Goal: Information Seeking & Learning: Learn about a topic

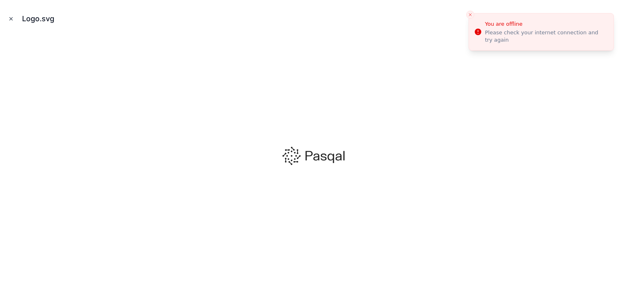
click at [8, 16] on button "Close modal" at bounding box center [11, 18] width 9 height 9
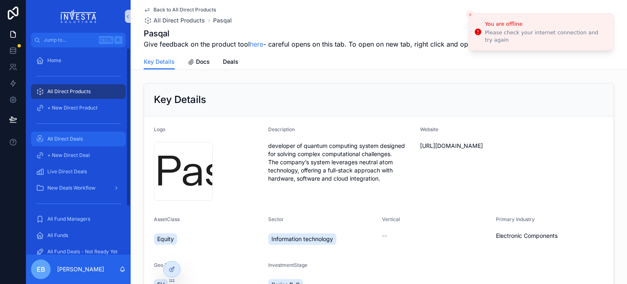
click at [72, 138] on span "All Direct Deals" at bounding box center [65, 139] width 36 height 7
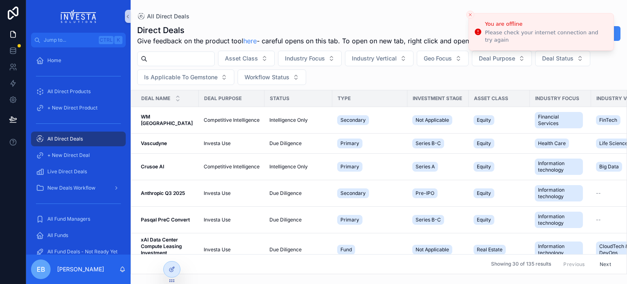
click at [169, 65] on input "scrollable content" at bounding box center [180, 58] width 67 height 11
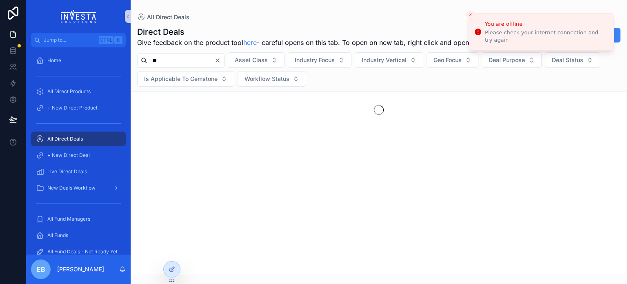
type input "*"
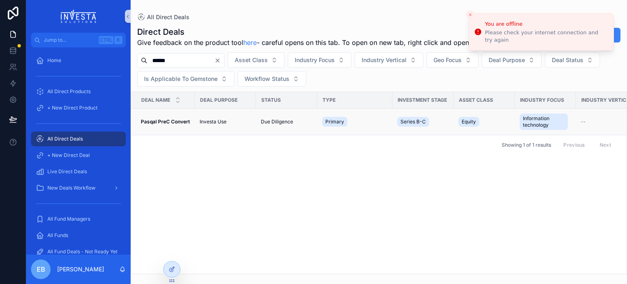
type input "******"
click at [169, 125] on strong "Pasqal PreC Convert" at bounding box center [165, 121] width 49 height 6
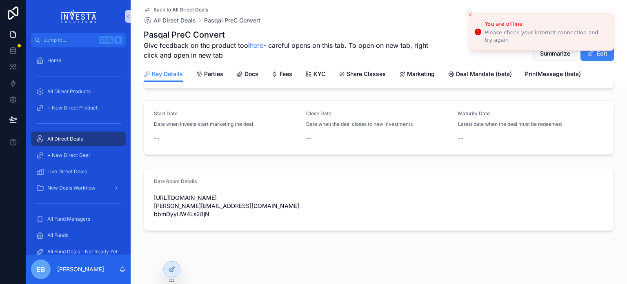
scroll to position [268, 0]
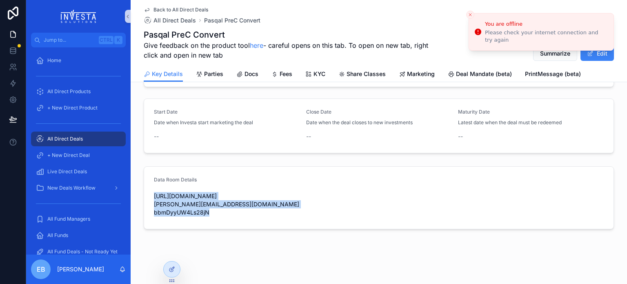
drag, startPoint x: 151, startPoint y: 198, endPoint x: 376, endPoint y: 190, distance: 224.3
click at [376, 190] on div "[URL][DOMAIN_NAME] [PERSON_NAME][EMAIL_ADDRESS][DOMAIN_NAME] bbmDyyUW4Ls28jN" at bounding box center [379, 203] width 450 height 29
copy span "[URL][DOMAIN_NAME]"
drag, startPoint x: 151, startPoint y: 204, endPoint x: 263, endPoint y: 207, distance: 111.9
click at [263, 207] on span "[URL][DOMAIN_NAME] [PERSON_NAME][EMAIL_ADDRESS][DOMAIN_NAME] bbmDyyUW4Ls28jN" at bounding box center [379, 204] width 450 height 25
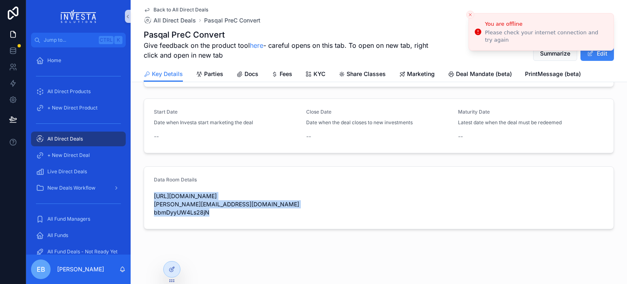
copy span "[PERSON_NAME][EMAIL_ADDRESS][DOMAIN_NAME]"
click at [74, 93] on span "All Direct Products" at bounding box center [68, 91] width 43 height 7
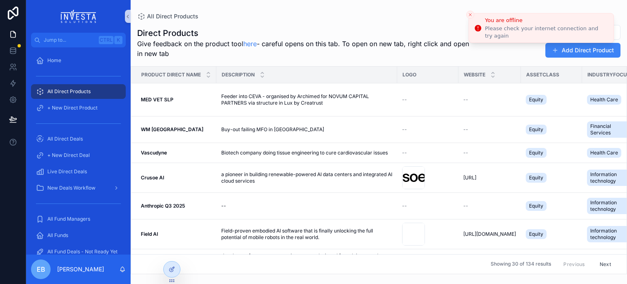
click at [467, 13] on button "Close toast" at bounding box center [470, 15] width 8 height 8
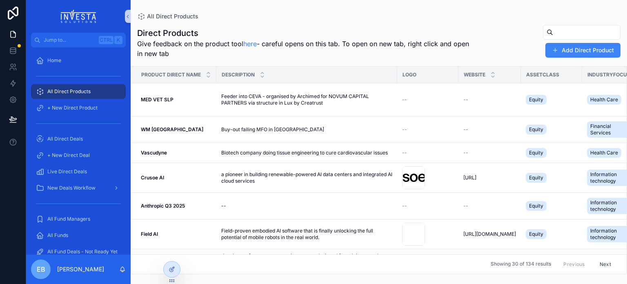
click at [553, 32] on input "scrollable content" at bounding box center [586, 32] width 67 height 11
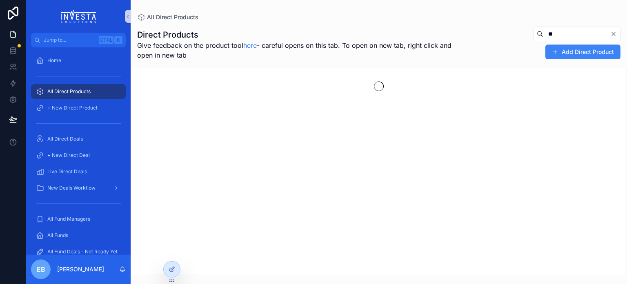
type input "*"
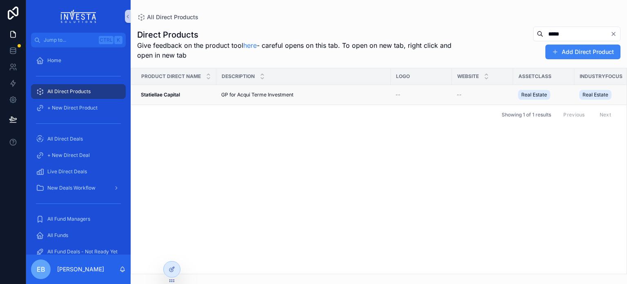
type input "*****"
click at [161, 94] on strong "Statiellae Capital" at bounding box center [160, 94] width 39 height 6
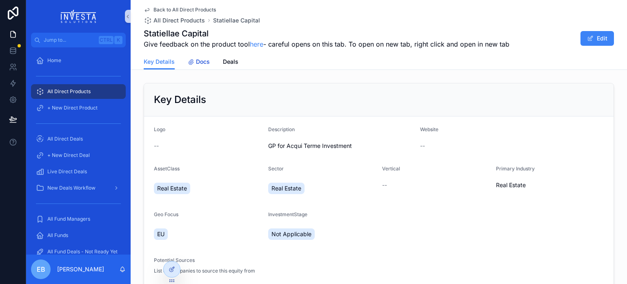
click at [196, 63] on span "Docs" at bounding box center [203, 62] width 14 height 8
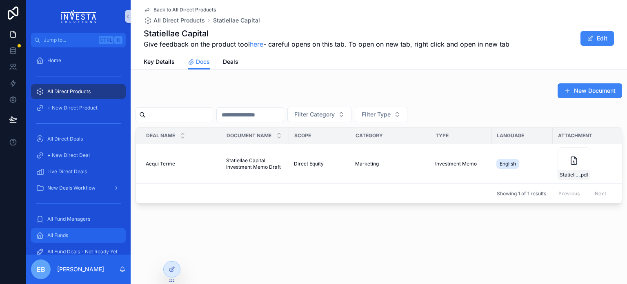
click at [74, 235] on div "All Funds" at bounding box center [78, 235] width 85 height 13
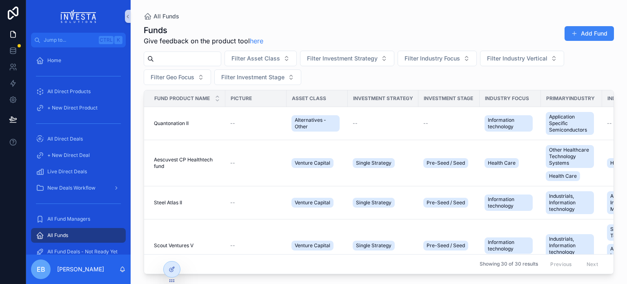
click at [187, 53] on input "scrollable content" at bounding box center [187, 58] width 67 height 11
type input "*****"
